Goal: Understand process/instructions: Learn how to perform a task or action

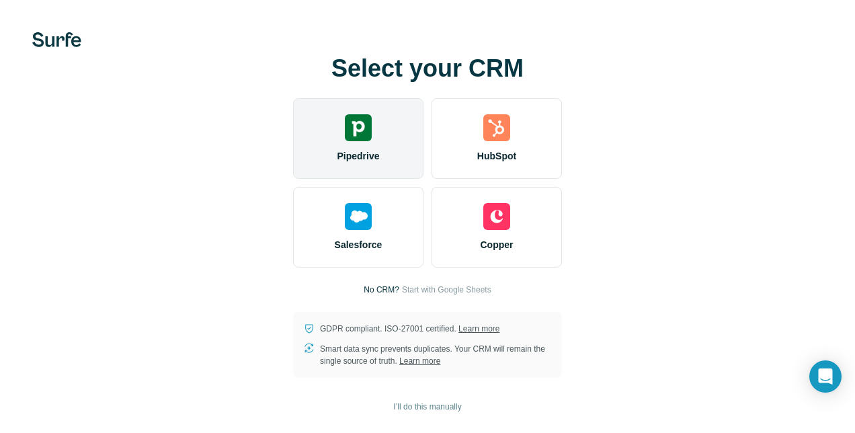
click at [378, 150] on span "Pipedrive" at bounding box center [358, 155] width 42 height 13
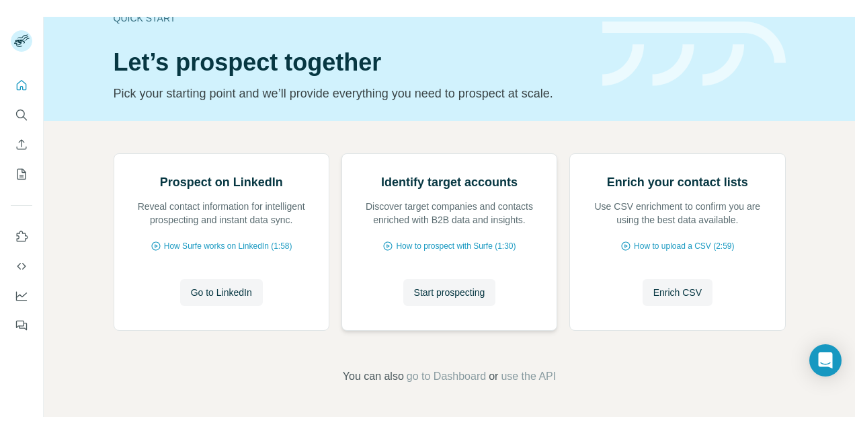
scroll to position [134, 0]
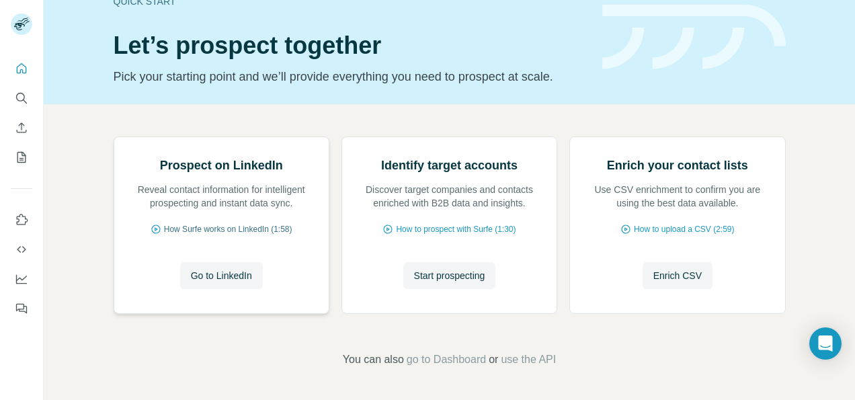
click at [234, 235] on span "How Surfe works on LinkedIn (1:58)" at bounding box center [228, 229] width 128 height 12
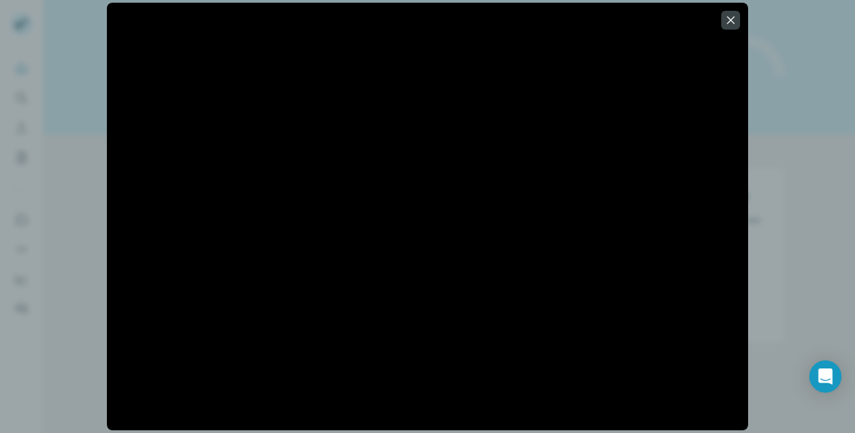
scroll to position [117, 0]
click at [733, 18] on icon "button" at bounding box center [730, 19] width 13 height 13
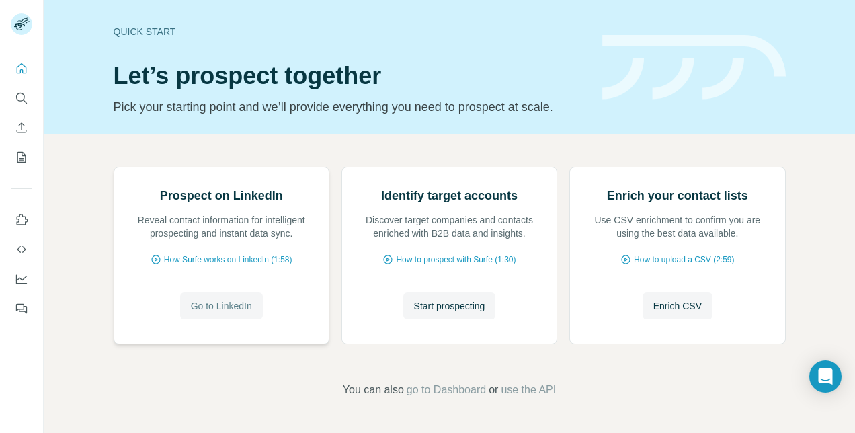
click at [235, 310] on span "Go to LinkedIn" at bounding box center [221, 305] width 61 height 13
